Goal: Task Accomplishment & Management: Use online tool/utility

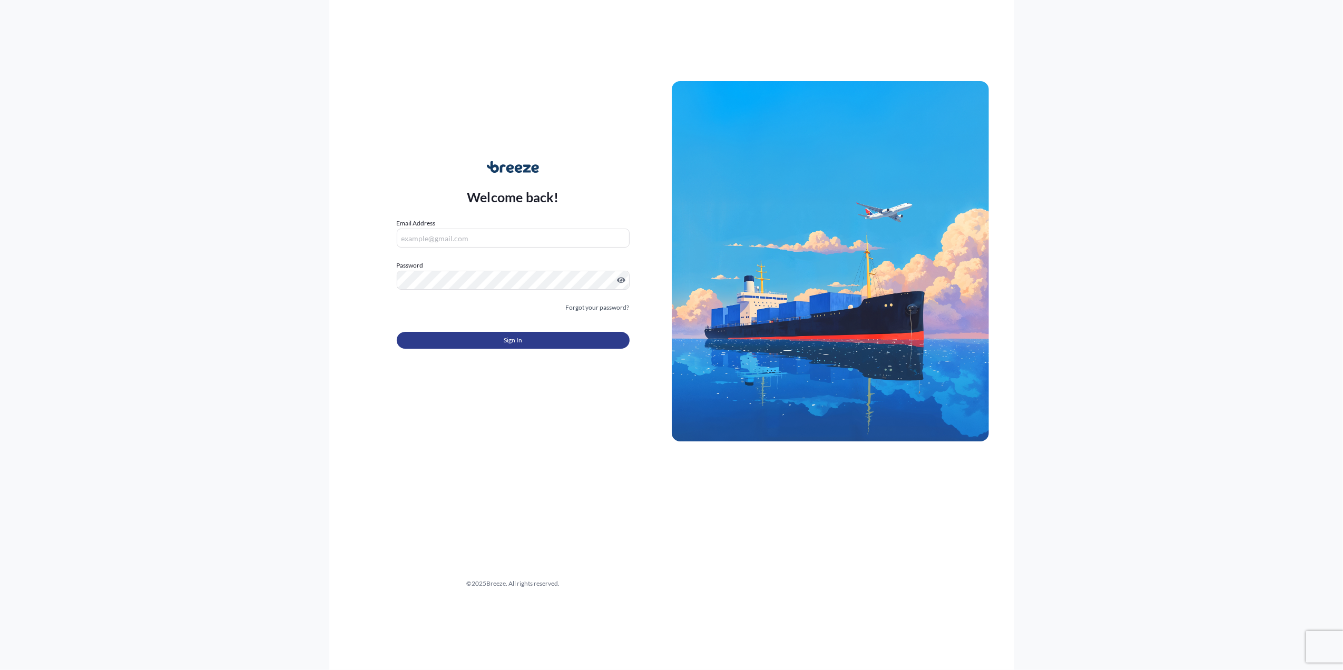
type input "[PERSON_NAME][EMAIL_ADDRESS][PERSON_NAME][DOMAIN_NAME]"
click at [476, 340] on button "Sign In" at bounding box center [513, 340] width 233 height 17
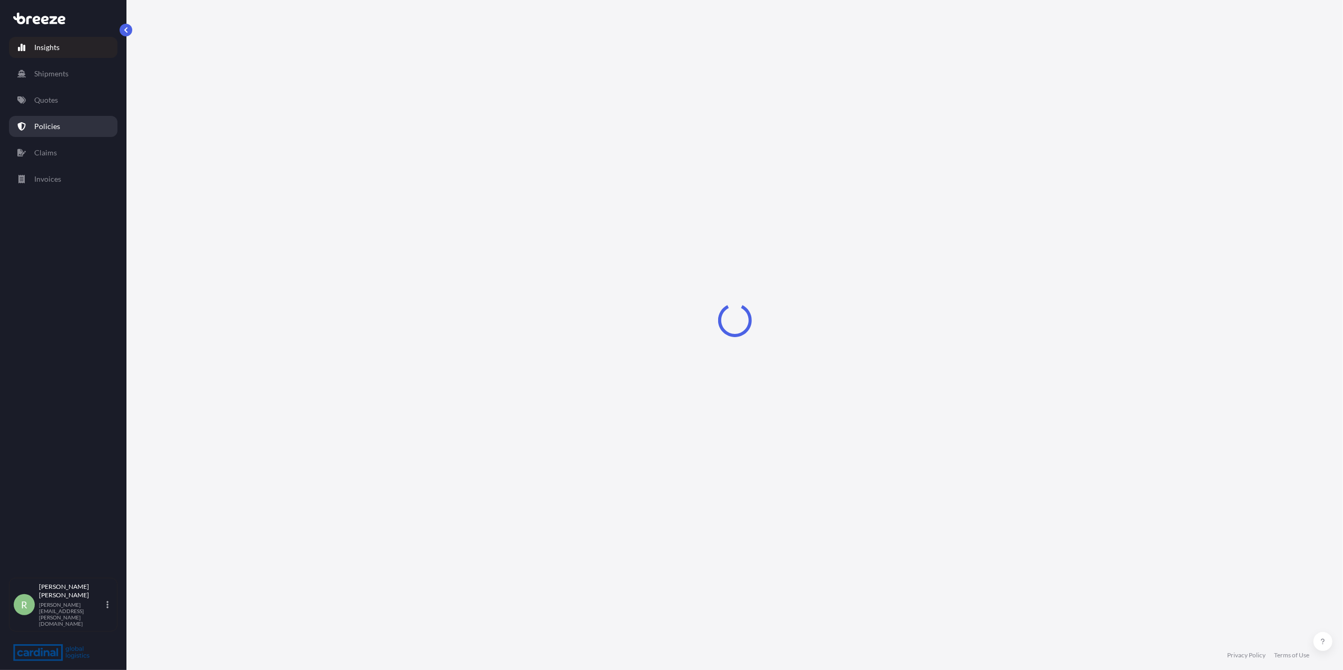
select select "2025"
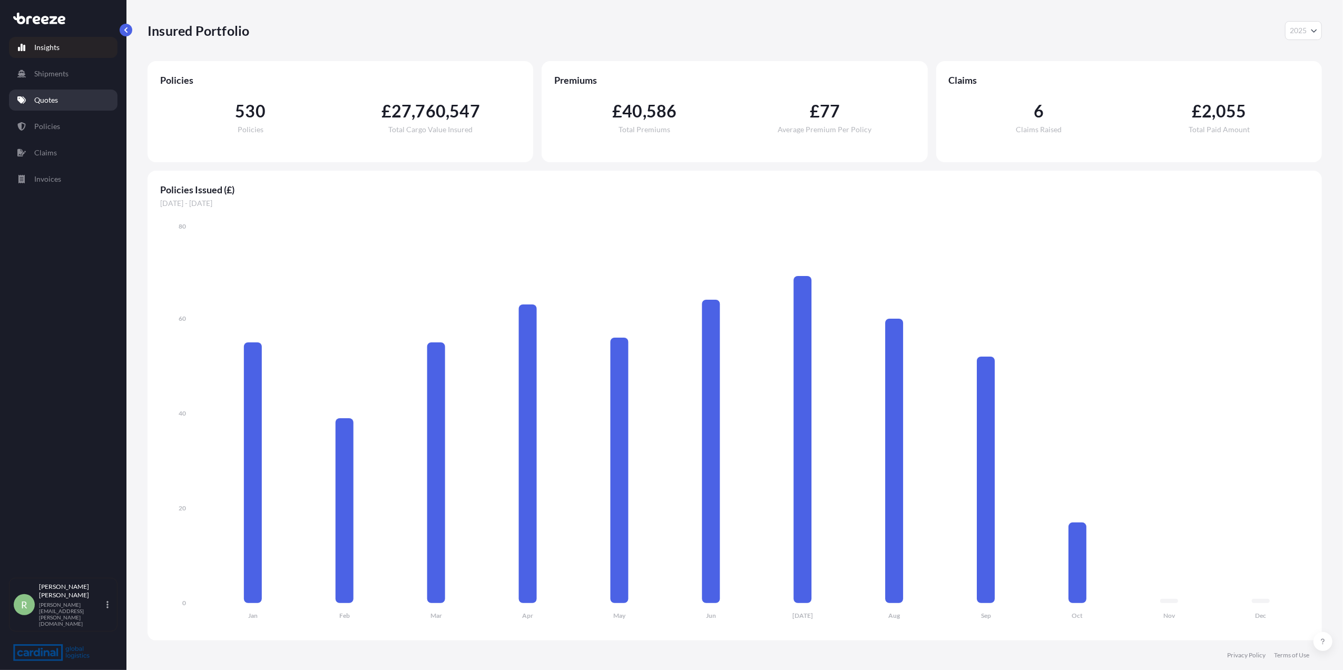
click at [53, 105] on p "Quotes" at bounding box center [46, 100] width 24 height 11
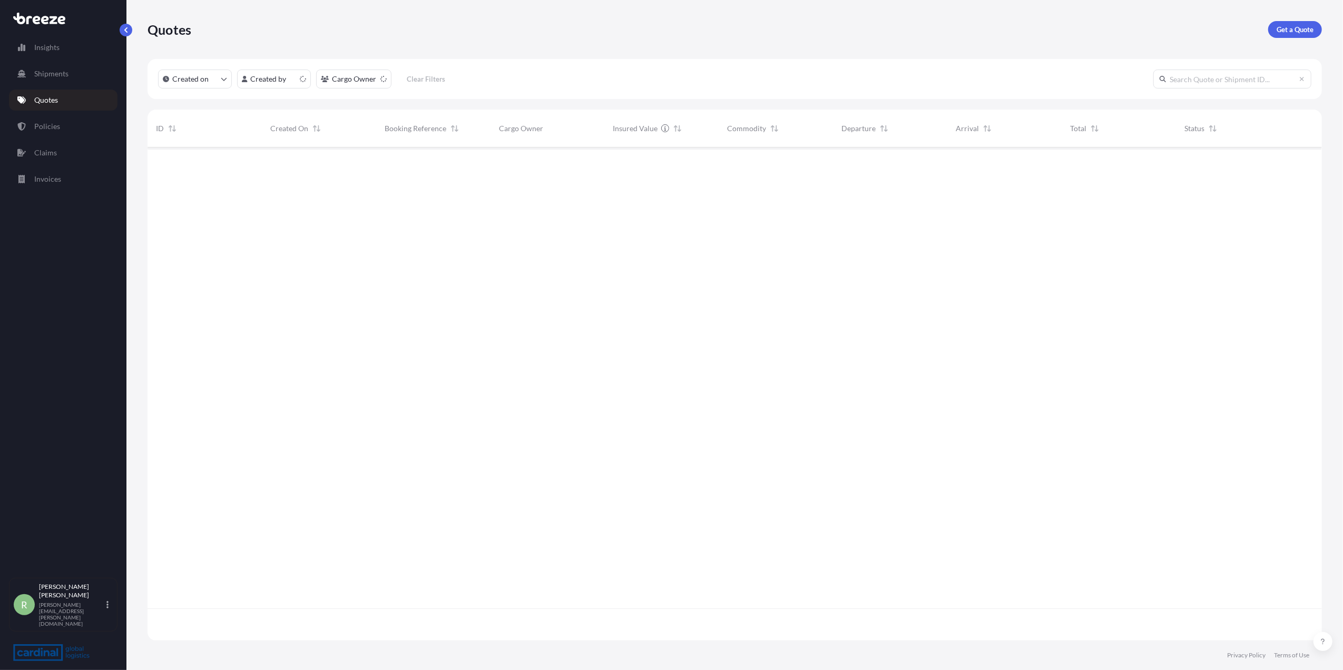
scroll to position [488, 1164]
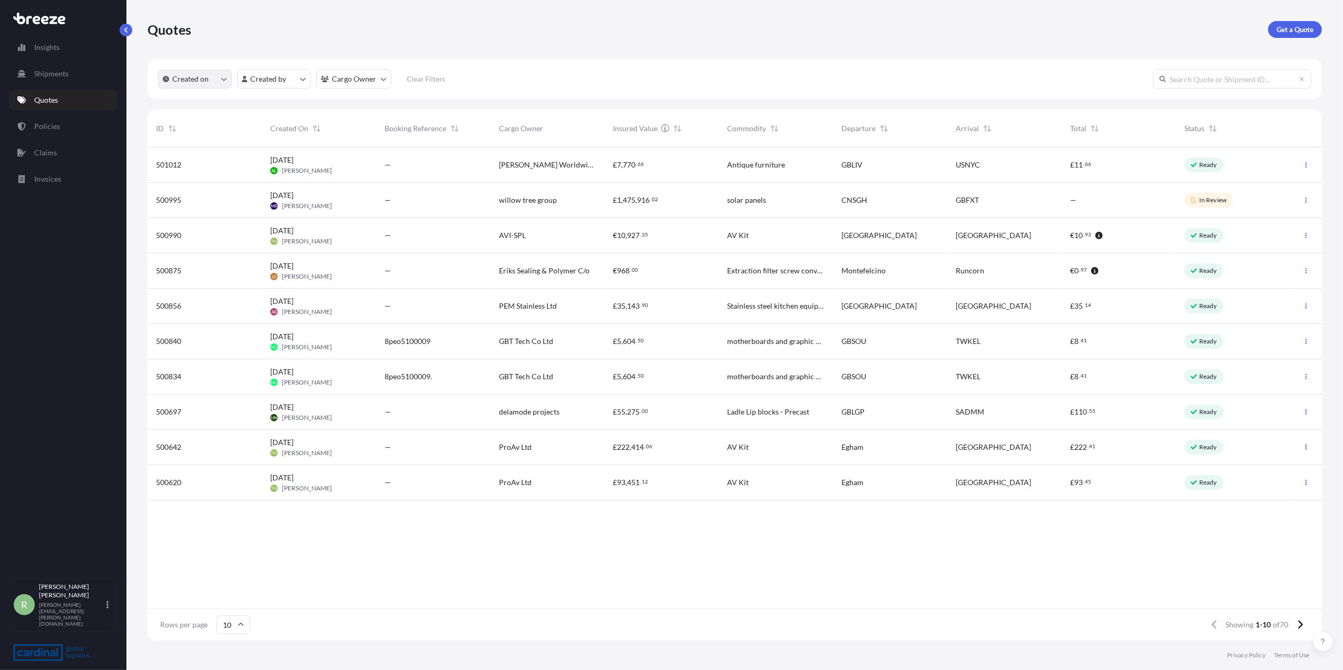
click at [215, 79] on button "Created on" at bounding box center [195, 79] width 74 height 19
click at [279, 87] on html "Insights Shipments Quotes Policies Claims Invoices R [PERSON_NAME] Stuart [EMAI…" at bounding box center [671, 335] width 1343 height 670
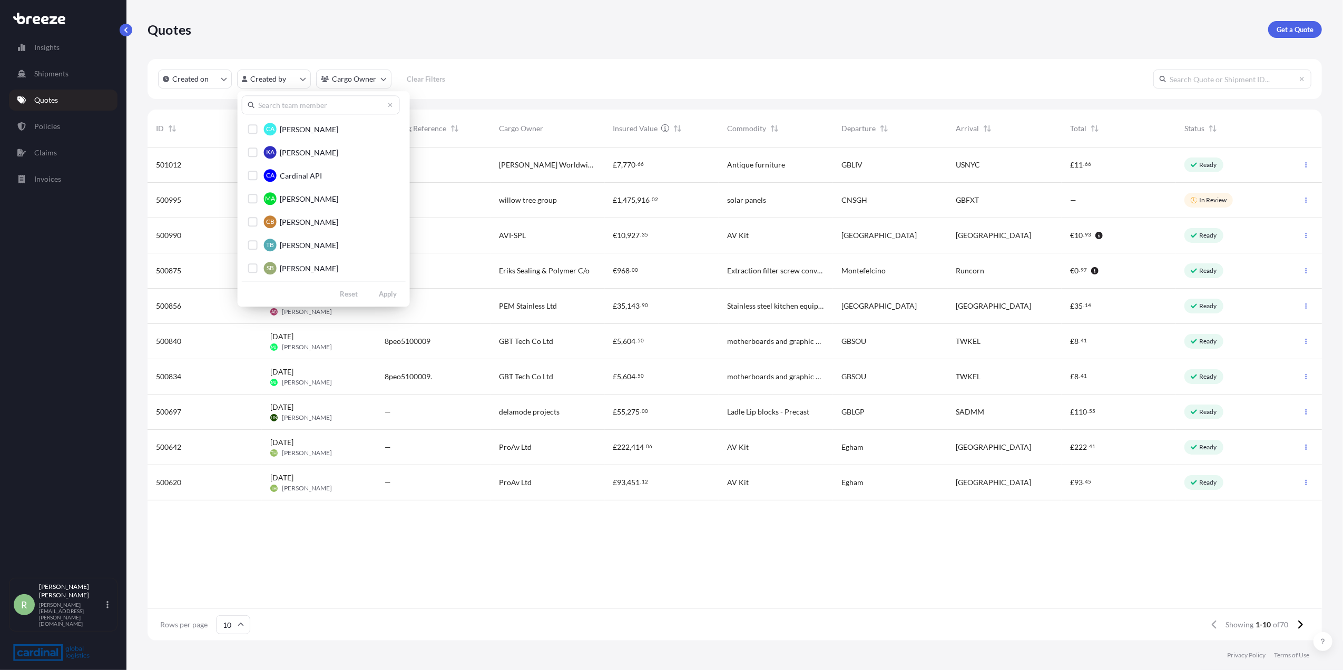
click at [297, 110] on input "text" at bounding box center [321, 104] width 158 height 19
type input "ros"
click at [256, 199] on div "Select Option" at bounding box center [252, 198] width 9 height 9
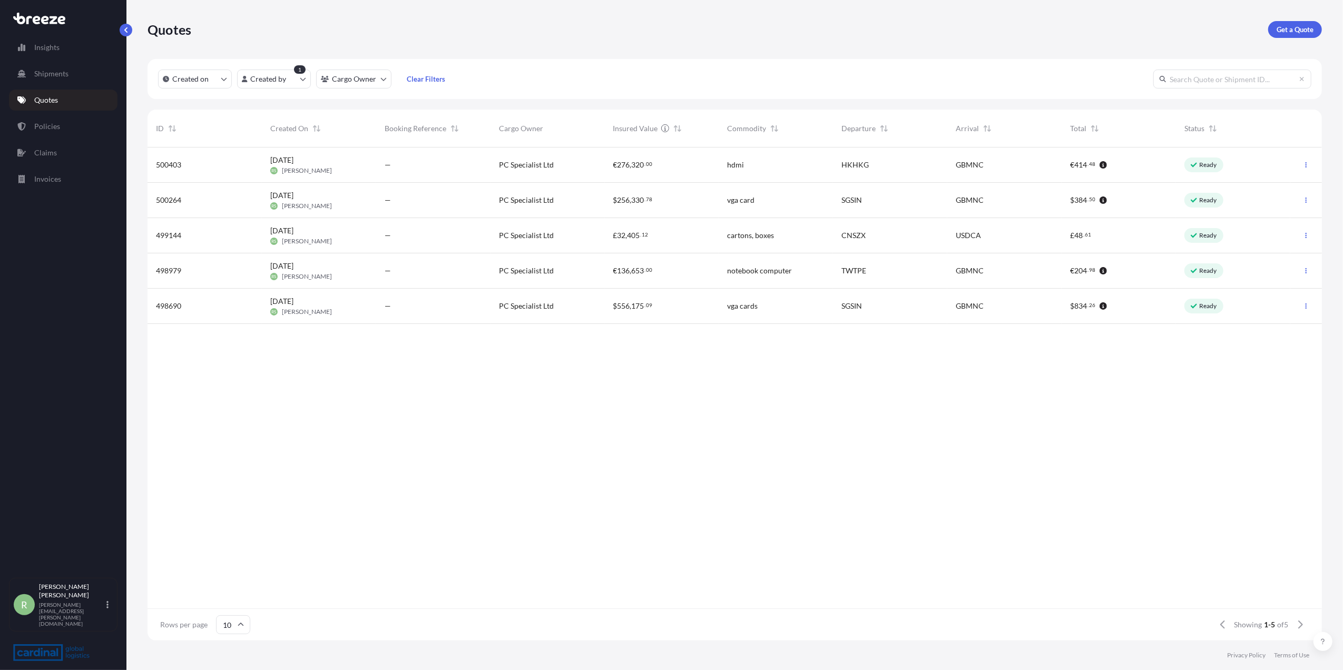
click at [260, 174] on div "500403" at bounding box center [205, 165] width 114 height 35
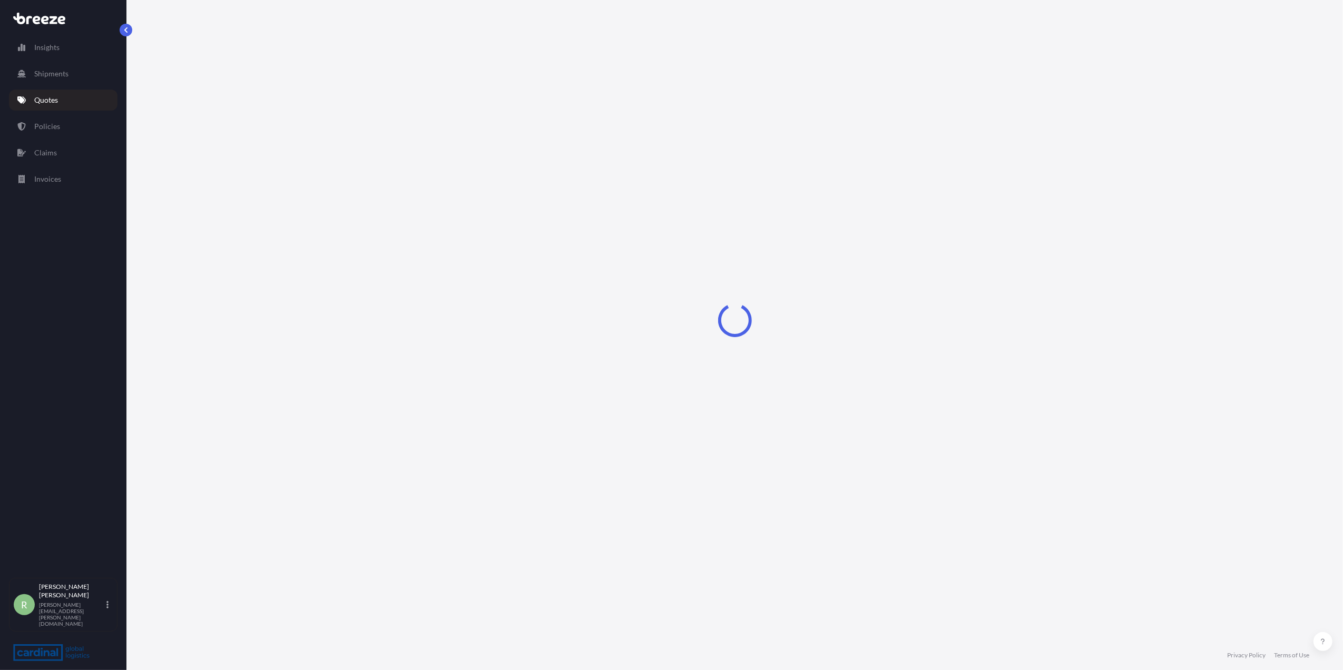
select select "Air"
select select "1"
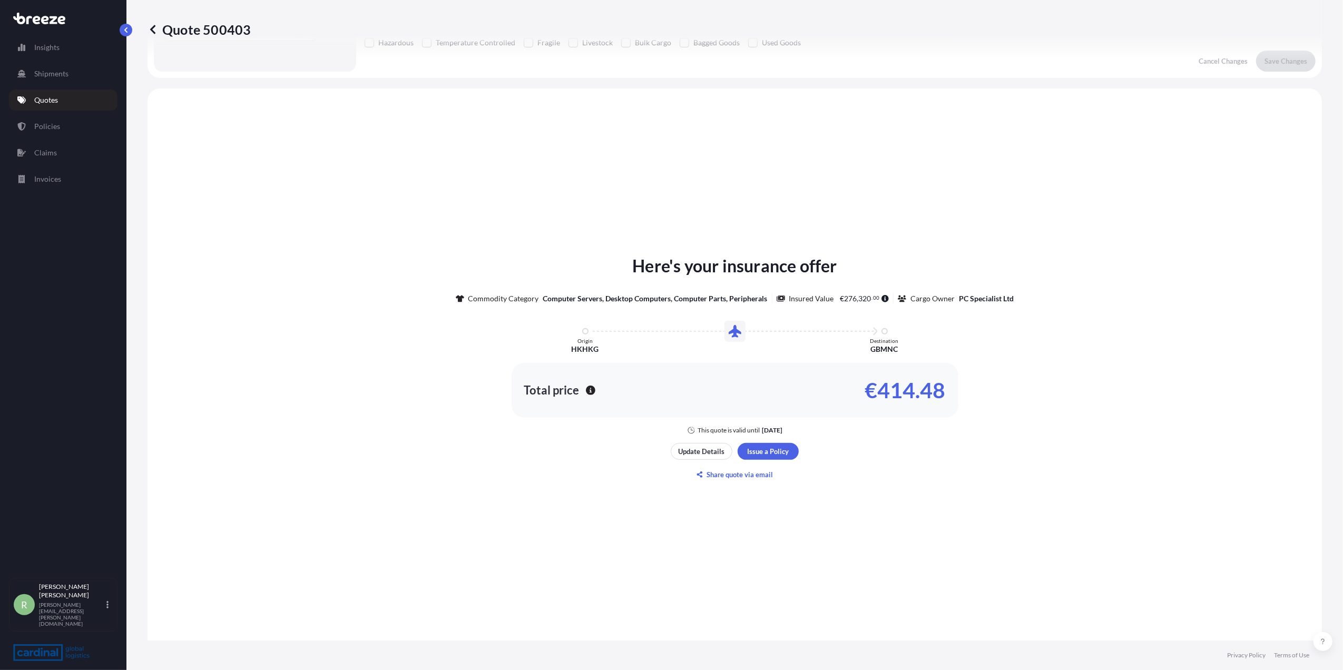
scroll to position [300, 0]
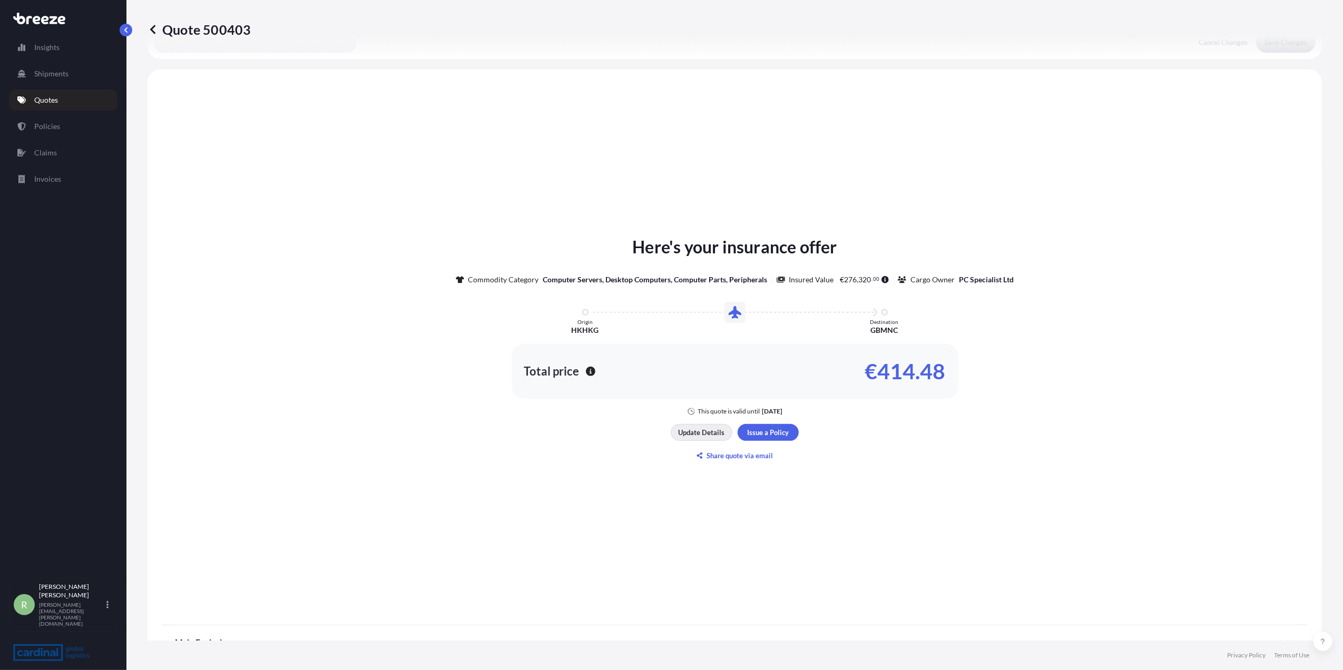
click at [689, 433] on p "Update Details" at bounding box center [702, 432] width 46 height 11
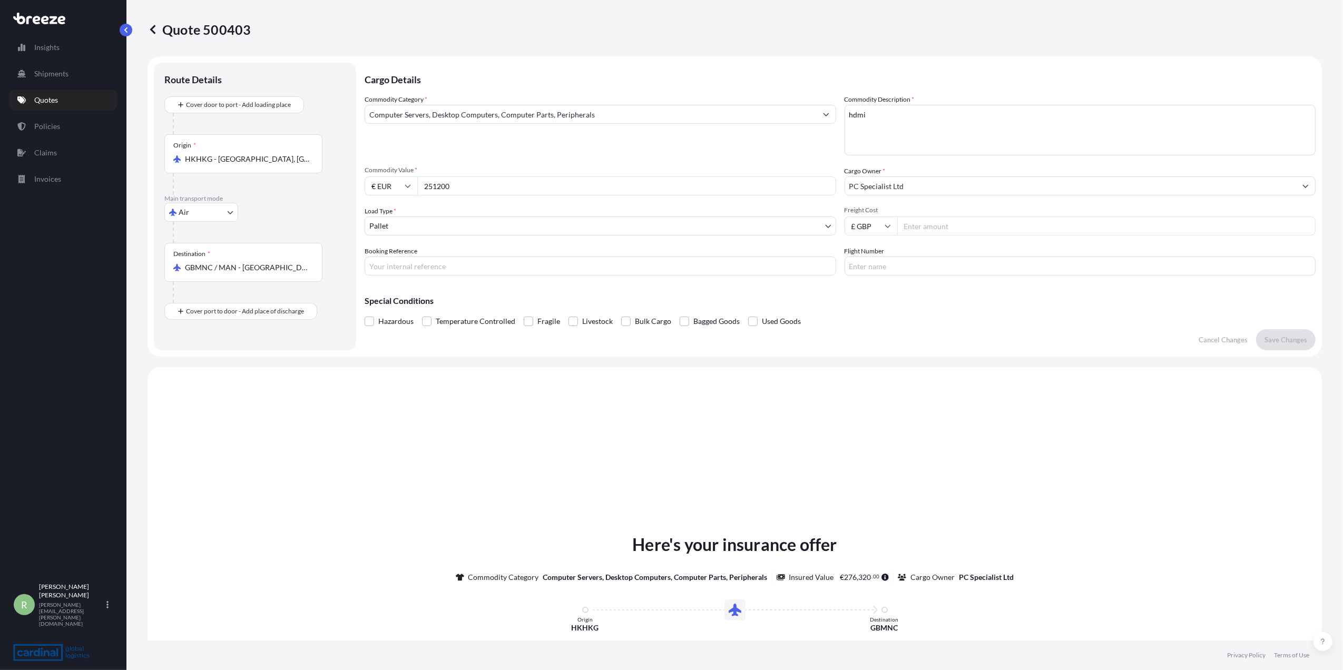
scroll to position [0, 0]
